Goal: Transaction & Acquisition: Obtain resource

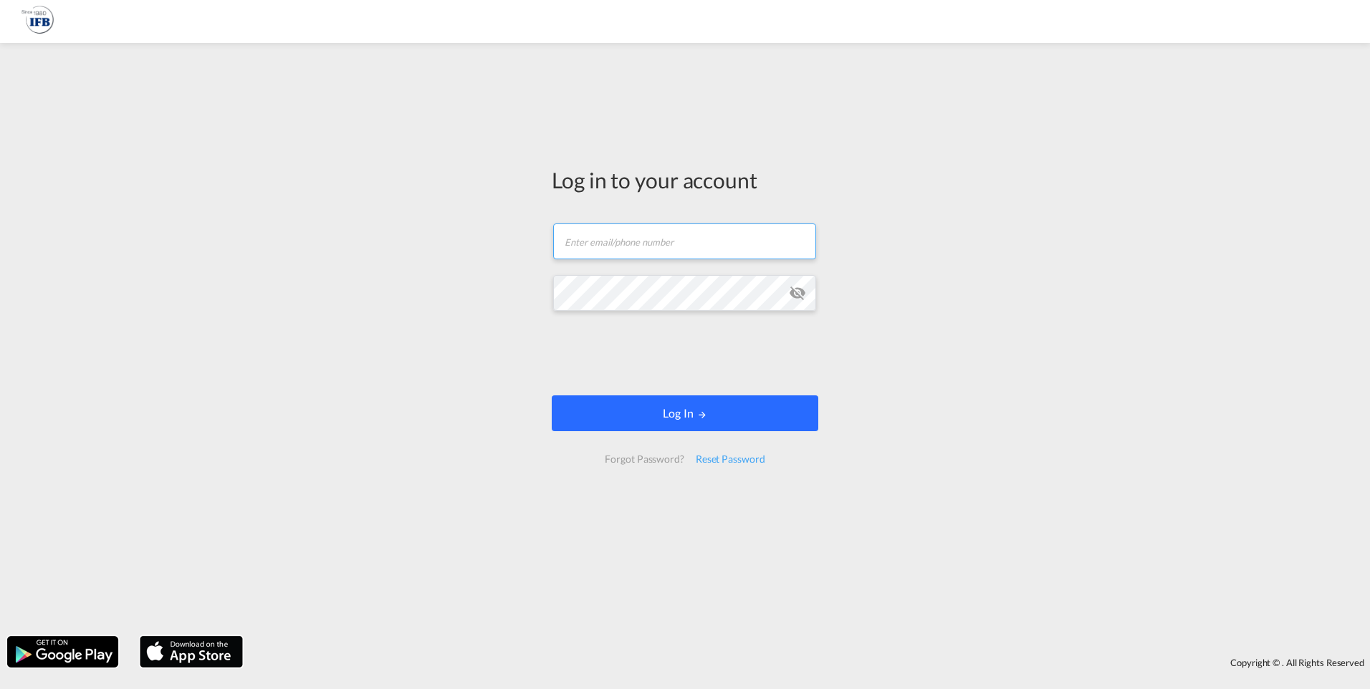
type input "[PERSON_NAME][EMAIL_ADDRESS][DOMAIN_NAME]"
click at [698, 398] on button "Log In" at bounding box center [685, 414] width 267 height 36
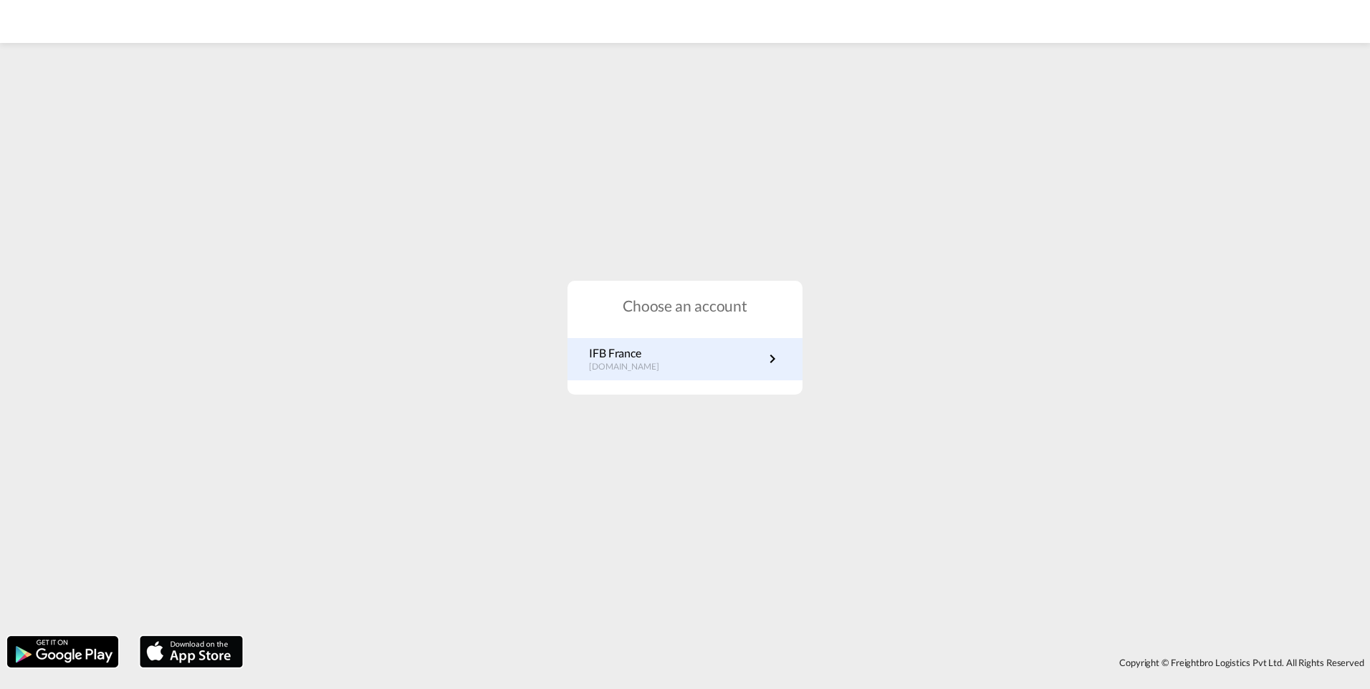
click at [669, 361] on link "IFB France [DOMAIN_NAME]" at bounding box center [685, 359] width 192 height 28
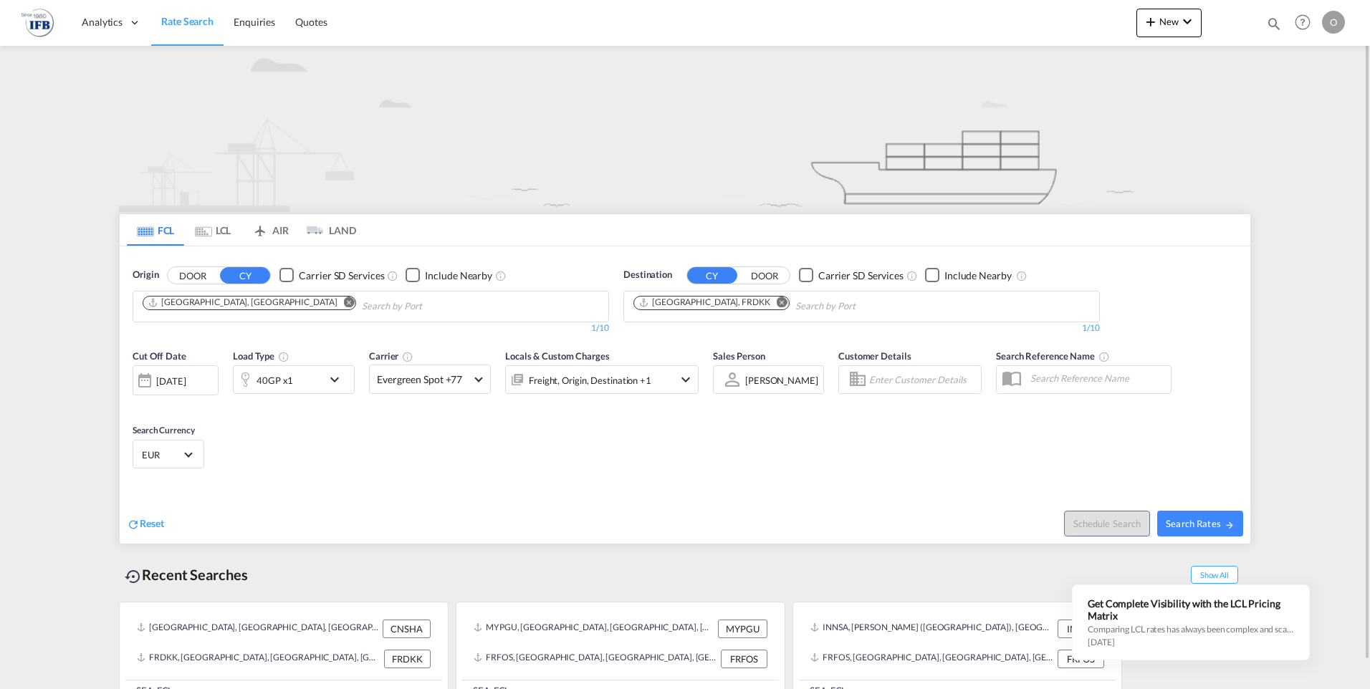
click at [768, 308] on button "Remove" at bounding box center [779, 304] width 22 height 14
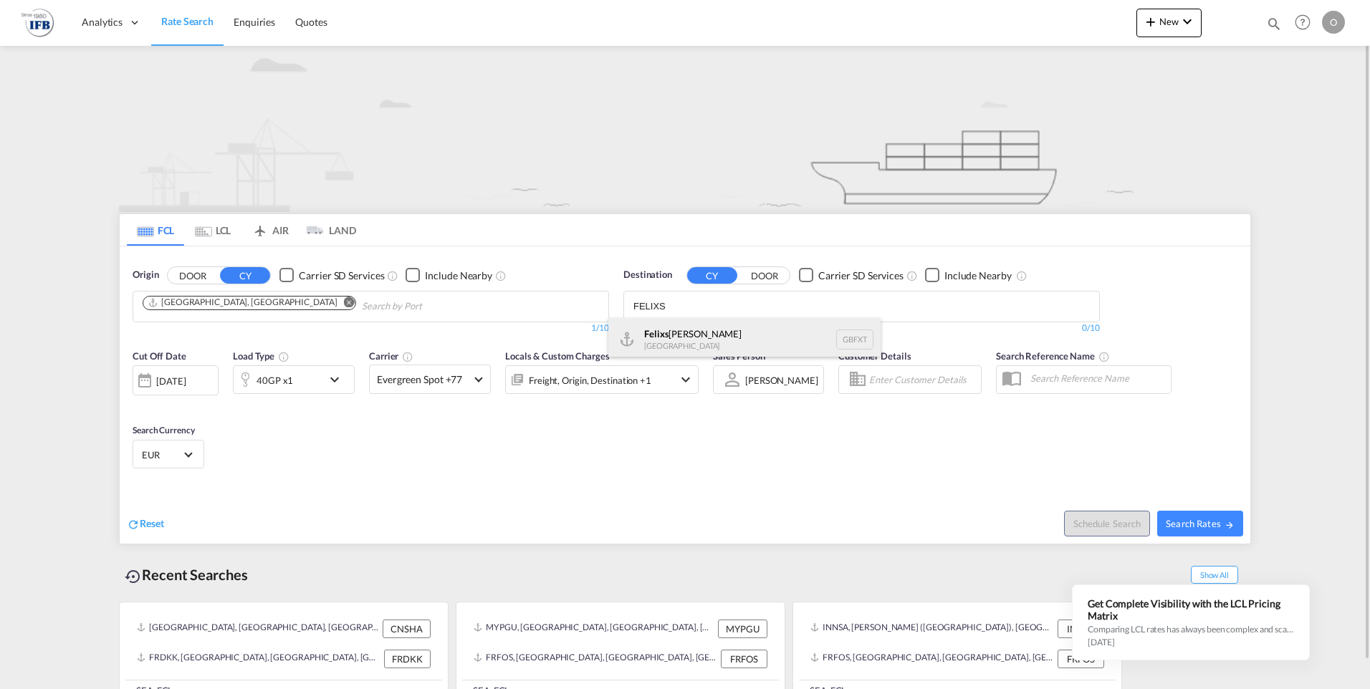
type input "FELIXS"
click at [709, 340] on div "Felixs towe United Kingdom GBFXT" at bounding box center [744, 339] width 272 height 43
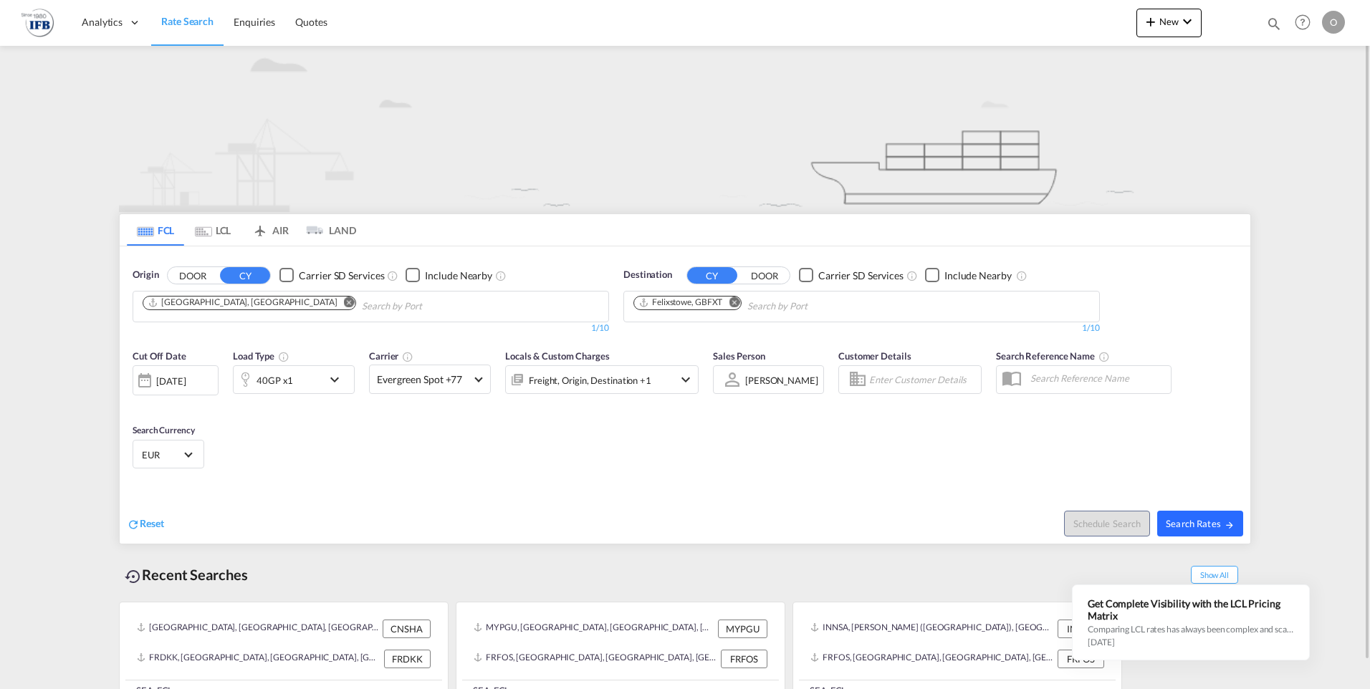
click at [1206, 522] on span "Search Rates" at bounding box center [1200, 523] width 69 height 11
type input "CNSHA to GBFXT / 10 Sep 2025"
